Goal: Find contact information: Find contact information

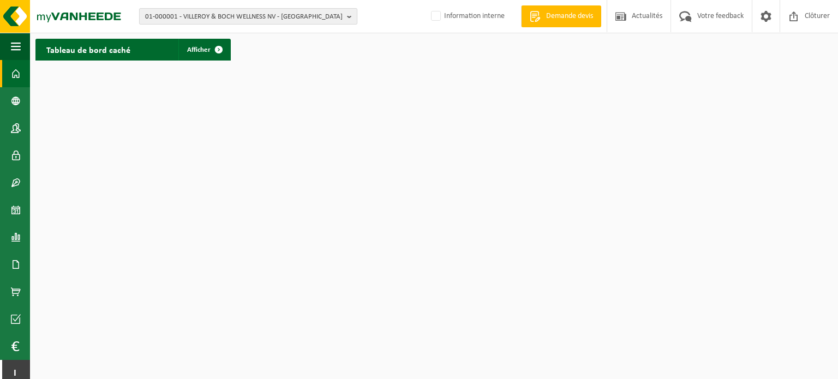
click at [351, 16] on b "button" at bounding box center [352, 16] width 10 height 15
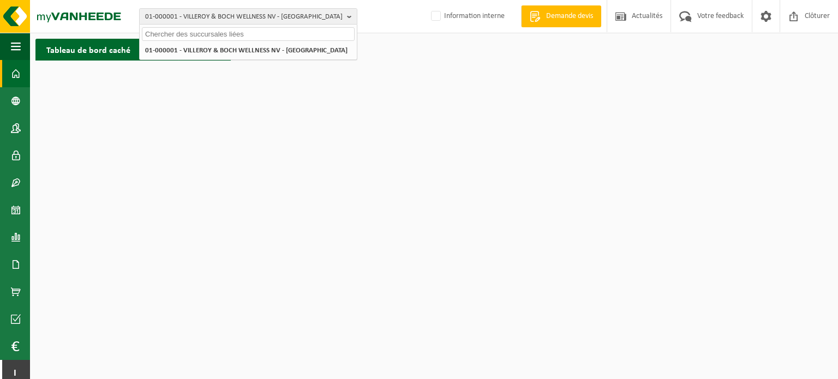
click at [212, 37] on input "text" at bounding box center [248, 34] width 213 height 14
paste input "02-008920"
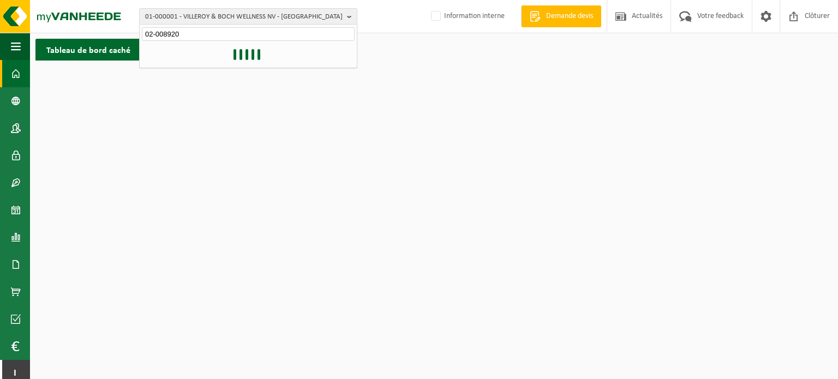
type input "02-008920"
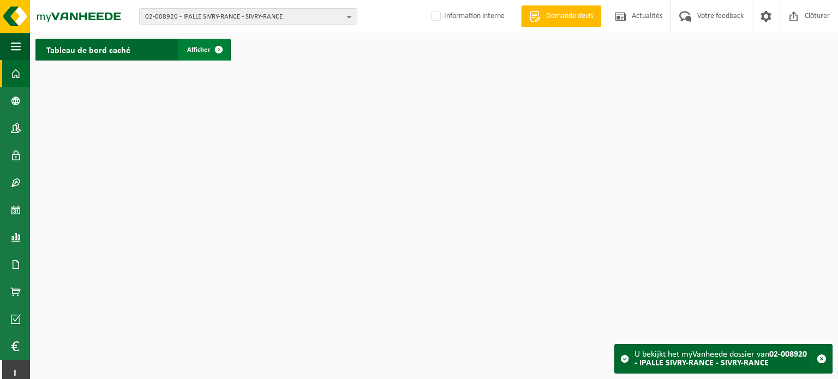
click at [205, 49] on span "Afficher" at bounding box center [198, 49] width 23 height 7
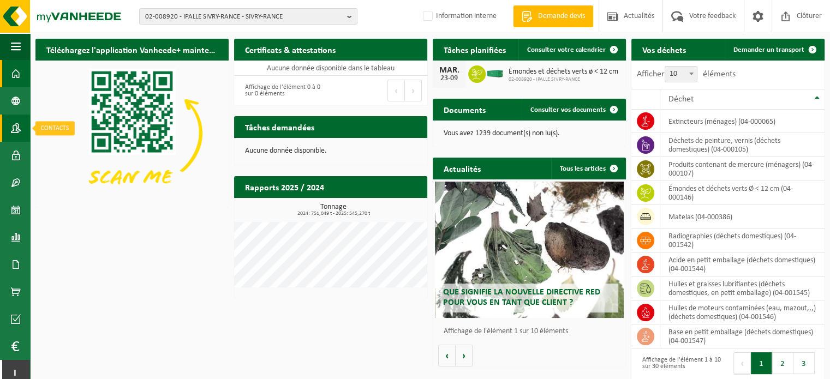
click at [14, 130] on span at bounding box center [16, 128] width 10 height 27
